Goal: Transaction & Acquisition: Purchase product/service

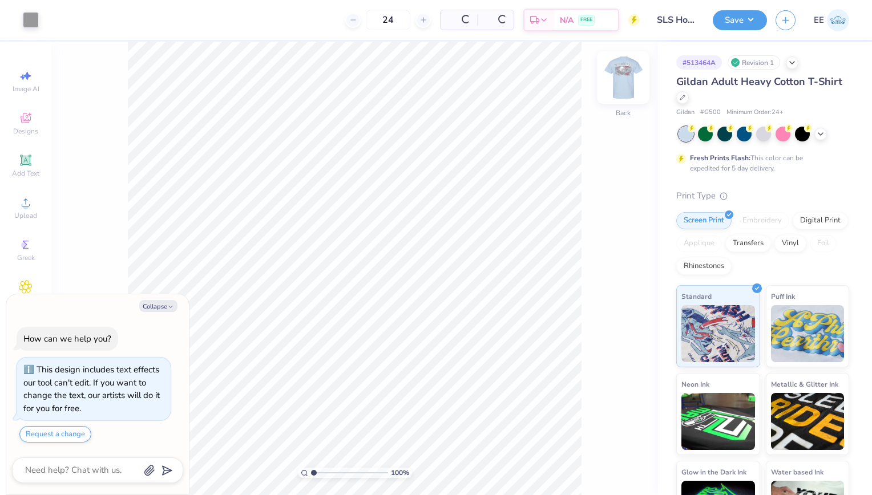
click at [627, 77] on img at bounding box center [623, 78] width 46 height 46
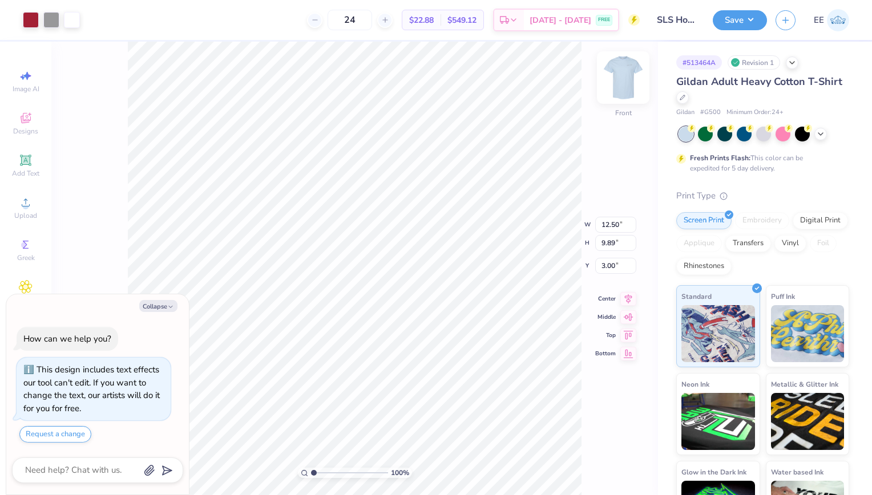
type textarea "x"
type input "0.05"
type input "0.04"
type input "7.63"
type textarea "x"
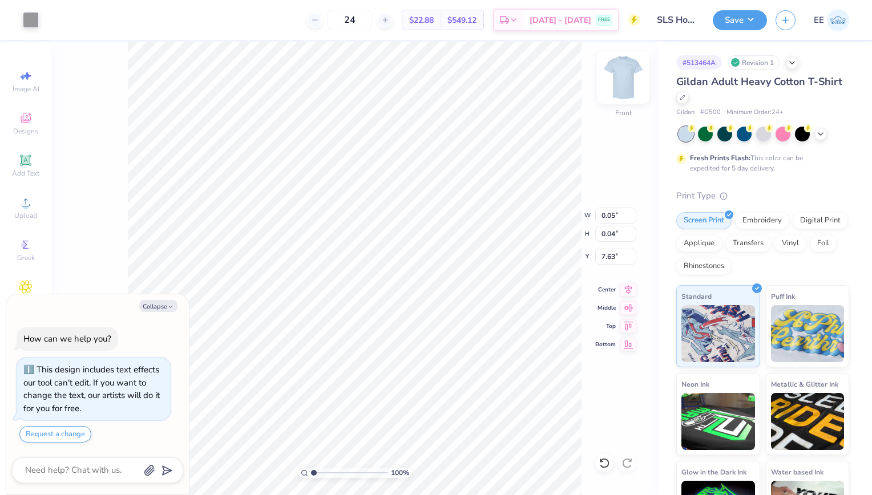
type input "3.59"
type input "3.13"
type input "7.09"
click at [284, 38] on div "24 $22.88 Per Item $549.12 Total Est. Delivery [DATE] - [DATE] FREE" at bounding box center [343, 20] width 592 height 40
type textarea "x"
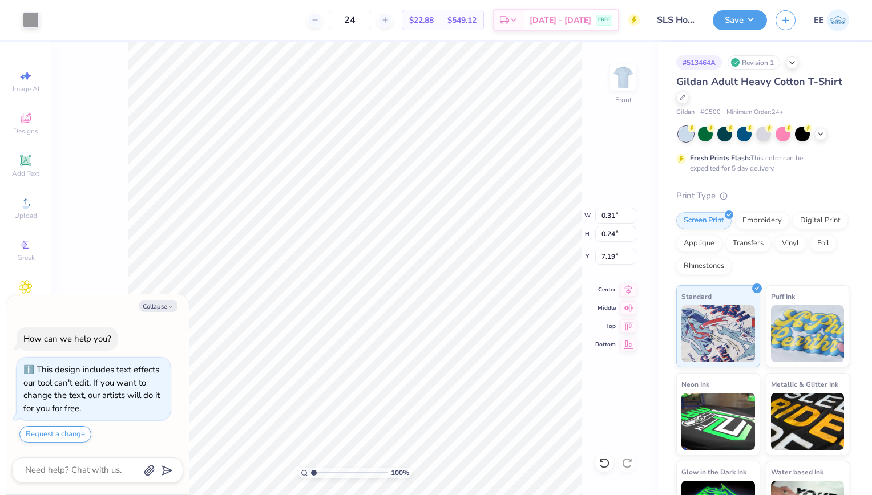
type input "0.63"
type input "0.53"
type input "6.28"
type textarea "x"
